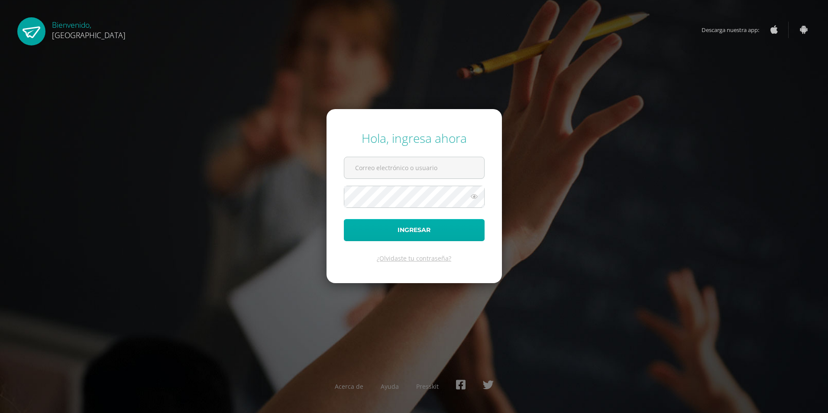
type input "[EMAIL_ADDRESS][DOMAIN_NAME]"
click at [360, 224] on button "Ingresar" at bounding box center [414, 230] width 141 height 22
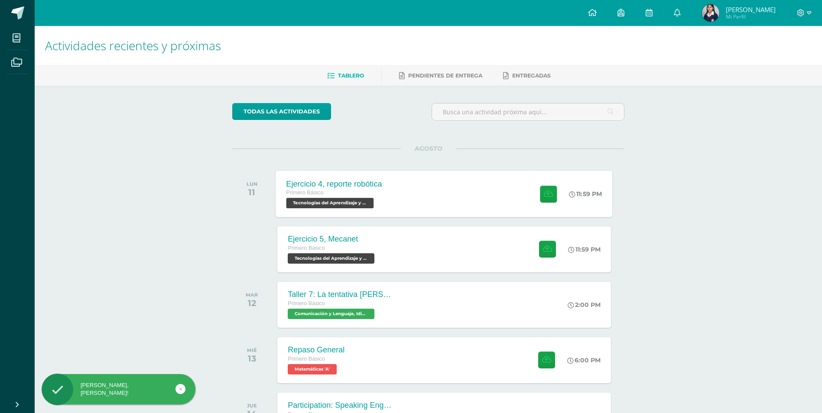
click at [432, 206] on div "Ejercicio 4, reporte robótica Primero Básico Tecnologías del Aprendizaje y la C…" at bounding box center [444, 194] width 337 height 46
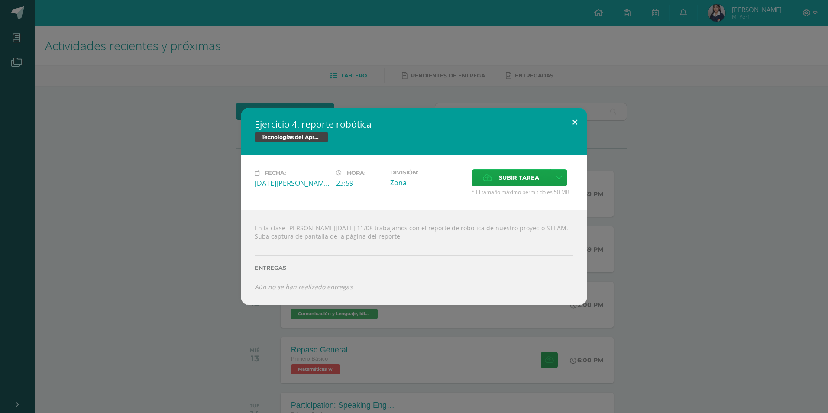
click at [579, 119] on button at bounding box center [575, 122] width 25 height 29
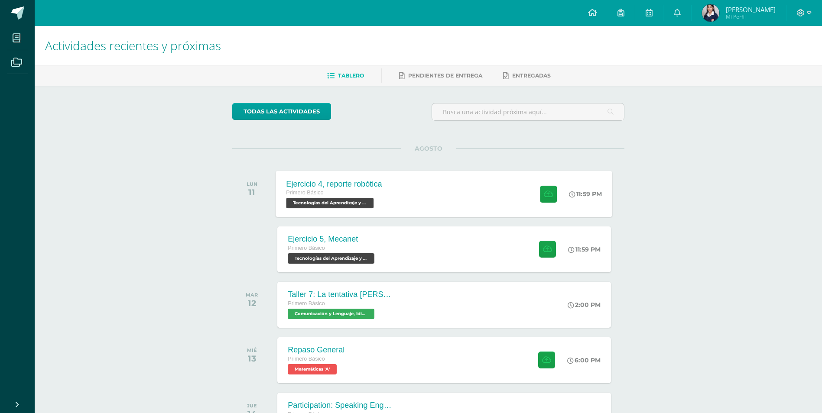
click at [533, 192] on div at bounding box center [546, 194] width 42 height 46
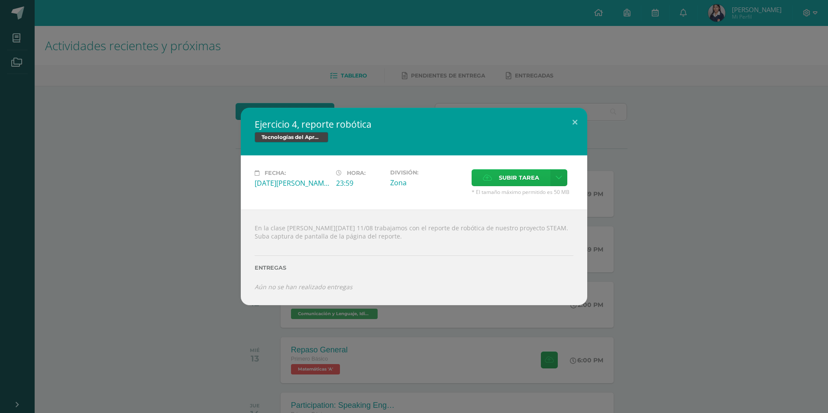
click at [502, 174] on span "Subir tarea" at bounding box center [519, 178] width 40 height 16
click at [0, 0] on input "Subir tarea" at bounding box center [0, 0] width 0 height 0
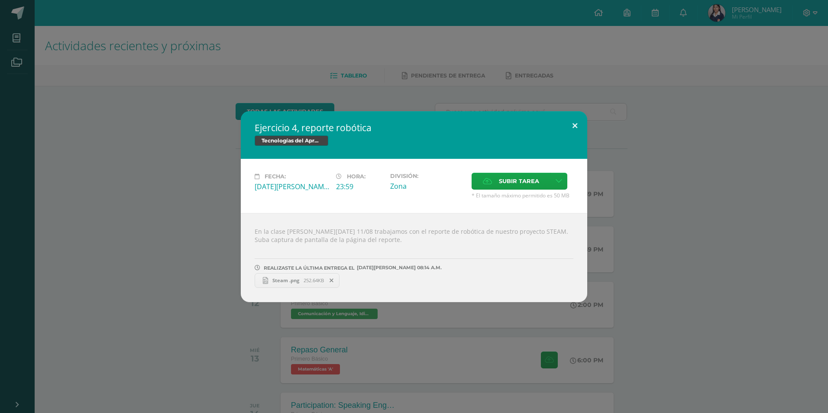
click at [575, 125] on button at bounding box center [575, 125] width 25 height 29
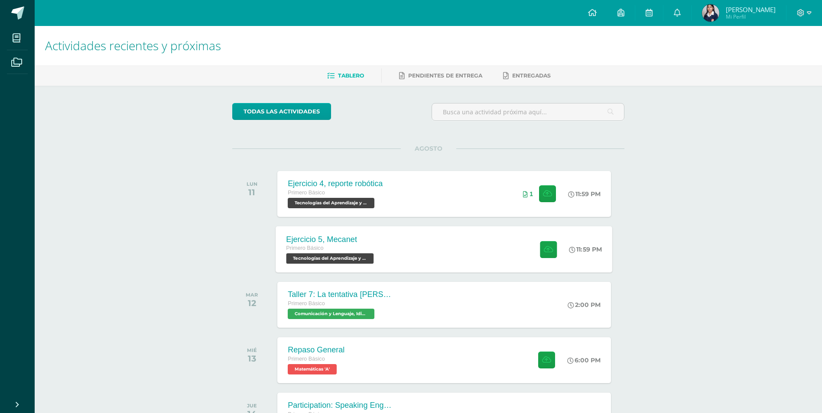
click at [432, 236] on div "Ejercicio 5, Mecanet Primero Básico Tecnologías del Aprendizaje y la Comunicaci…" at bounding box center [444, 249] width 337 height 46
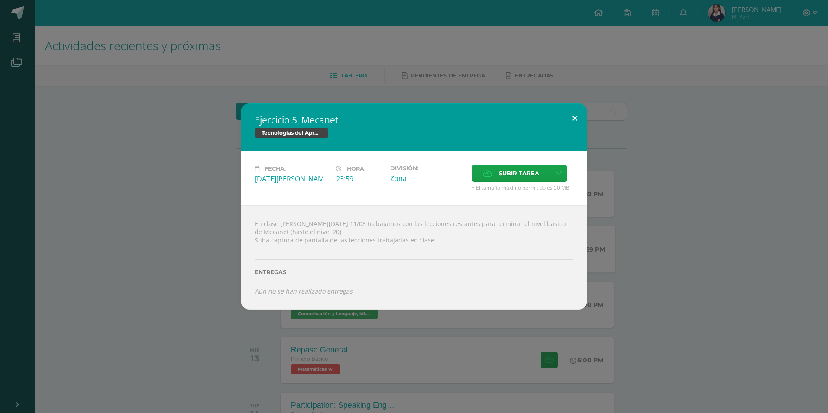
click at [577, 117] on button at bounding box center [575, 118] width 25 height 29
